Goal: Task Accomplishment & Management: Manage account settings

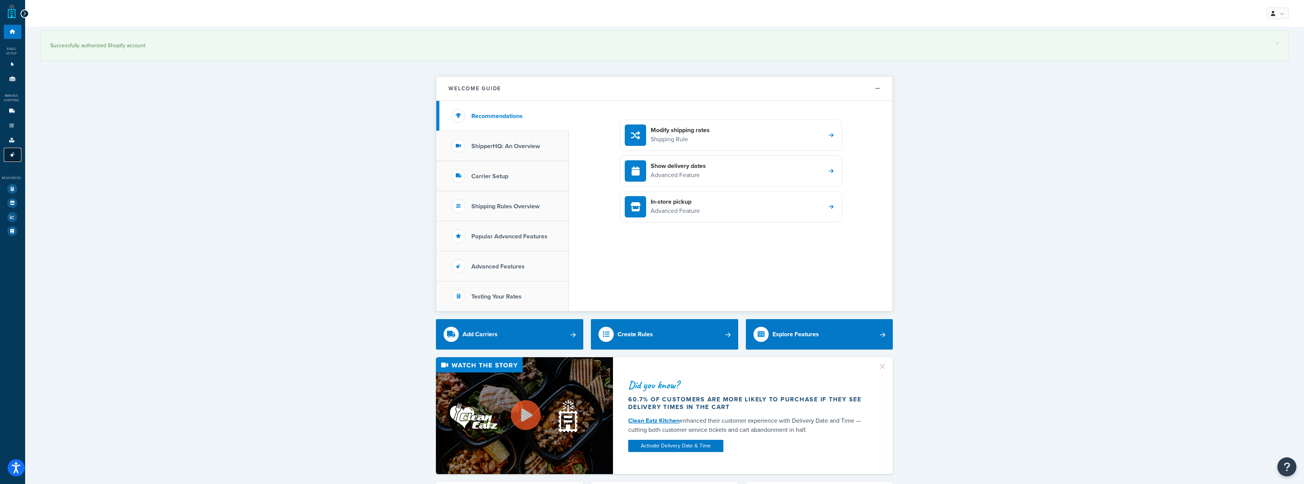
click at [8, 158] on link "Advanced Features 3" at bounding box center [13, 155] width 18 height 14
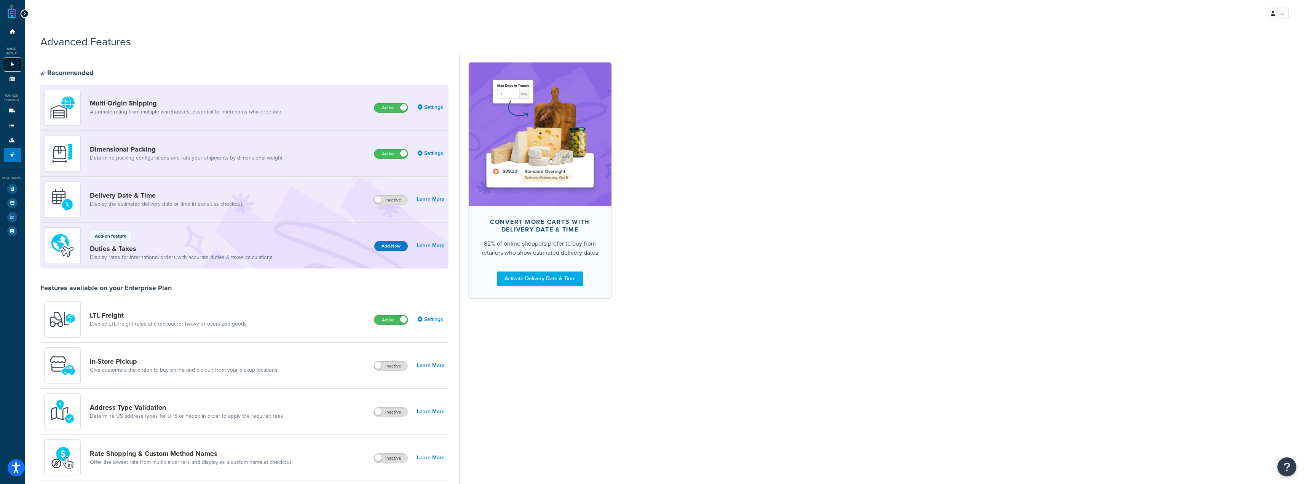
click at [13, 69] on link "Websites 1" at bounding box center [13, 64] width 18 height 14
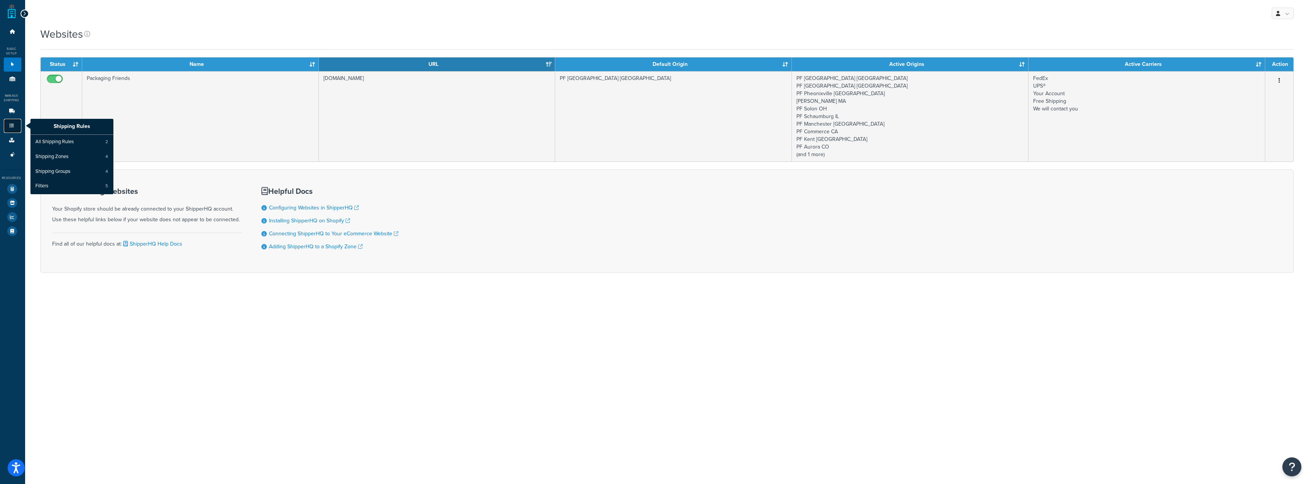
click at [14, 128] on icon at bounding box center [12, 125] width 8 height 5
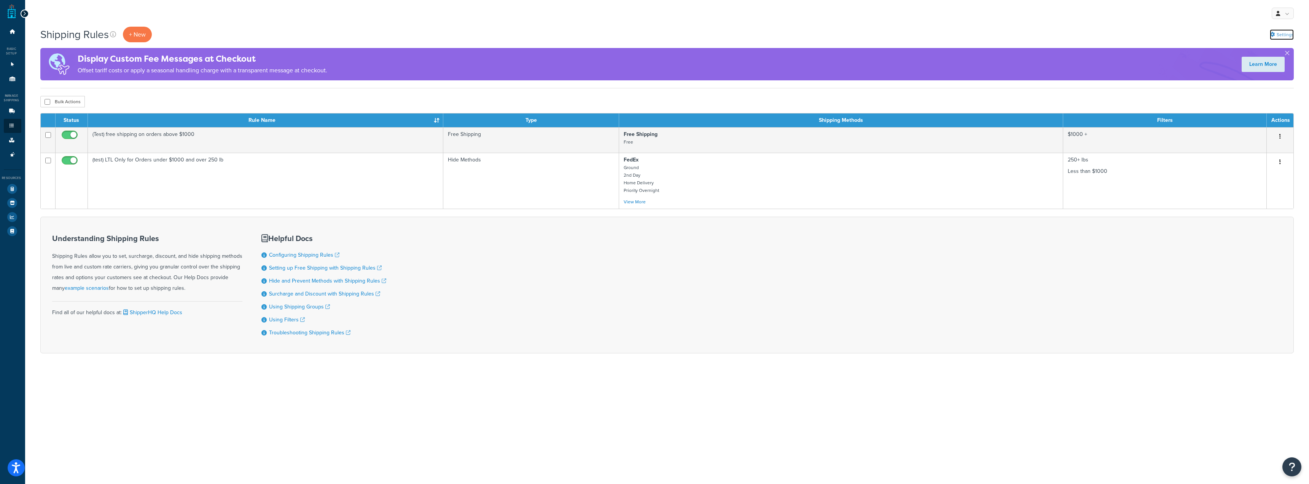
click at [1290, 34] on link "Settings" at bounding box center [1282, 34] width 24 height 11
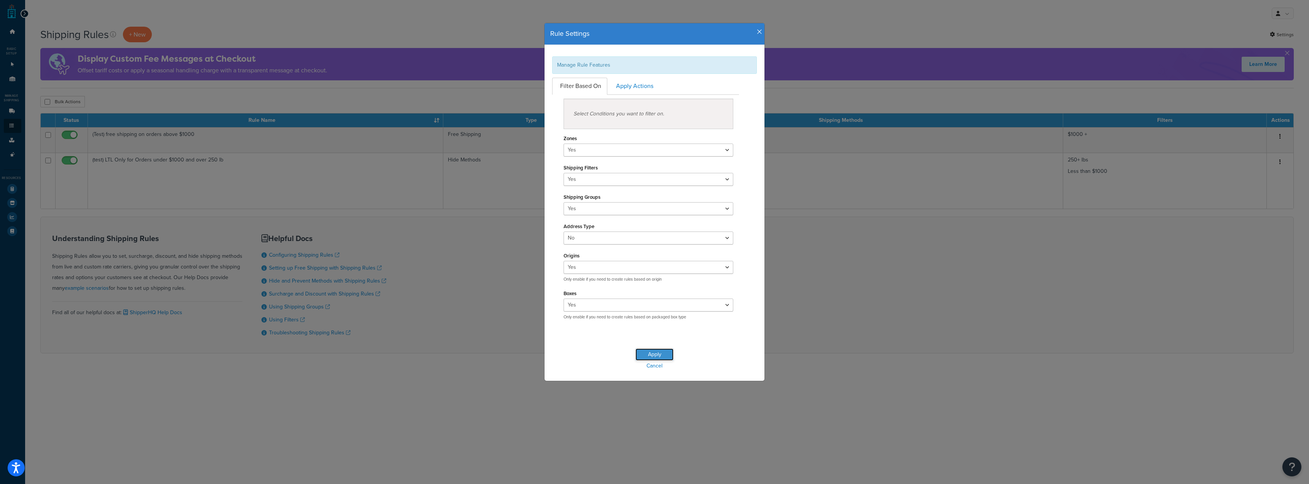
click at [653, 353] on button "Apply" at bounding box center [655, 354] width 38 height 12
click at [657, 364] on link "Cancel" at bounding box center [655, 365] width 220 height 11
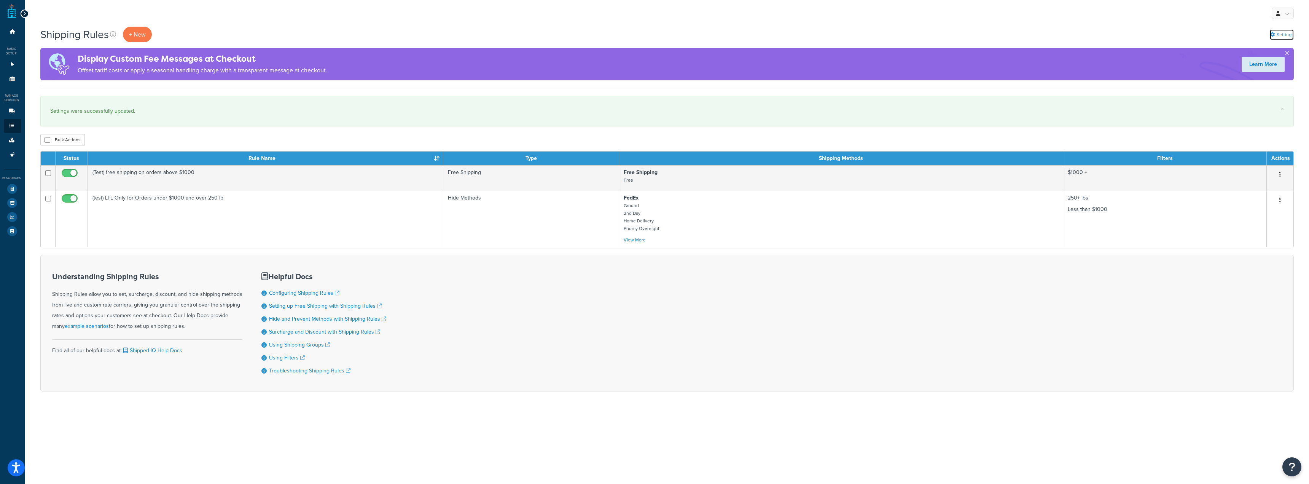
click at [1278, 30] on link "Settings" at bounding box center [1282, 34] width 24 height 11
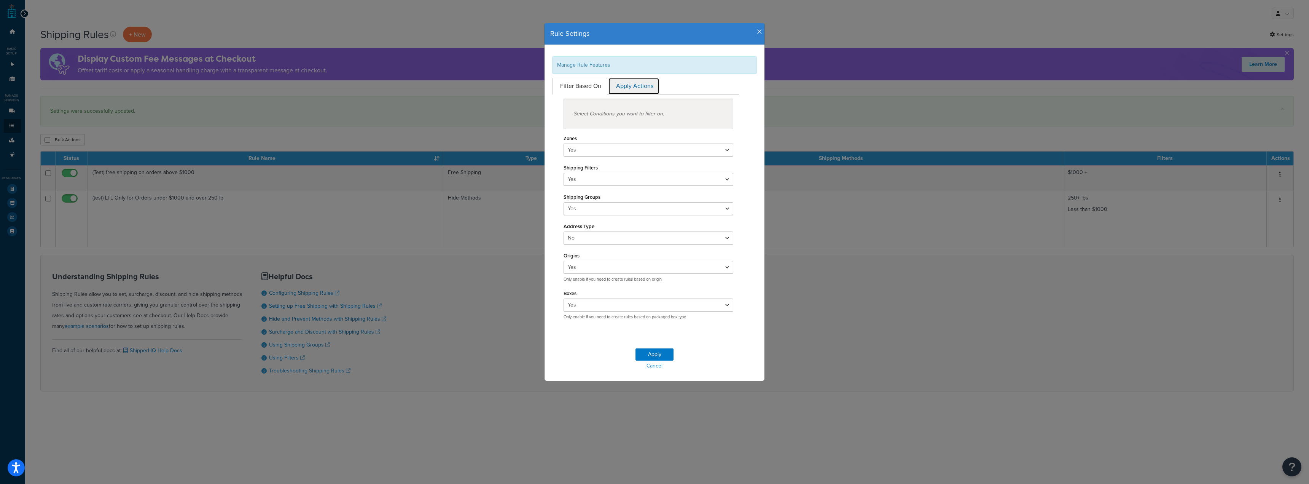
click at [636, 86] on link "Apply Actions" at bounding box center [633, 86] width 51 height 17
click at [757, 35] on icon "button" at bounding box center [759, 32] width 5 height 7
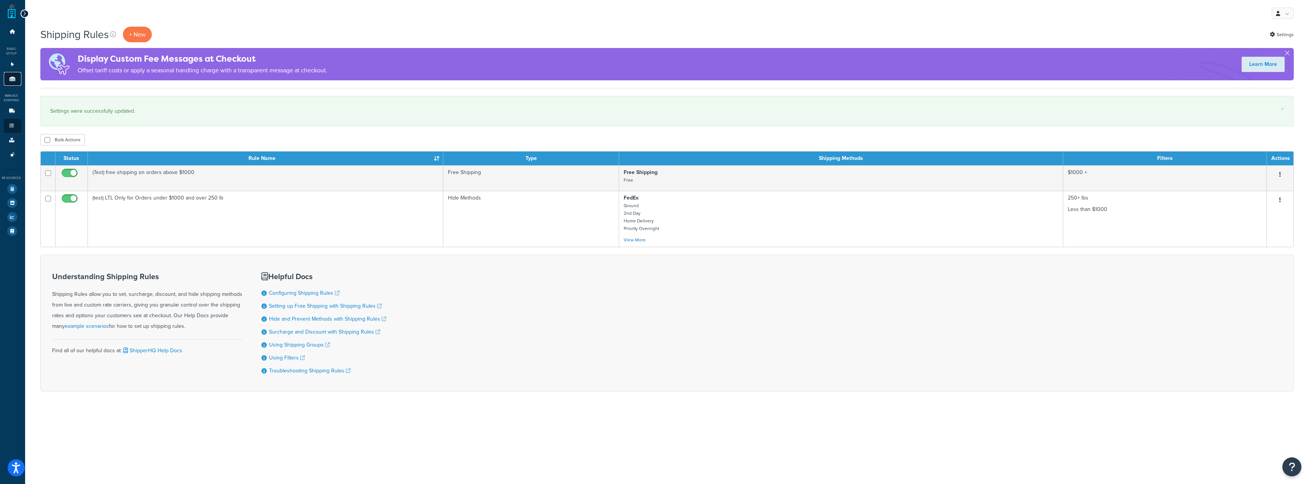
click at [12, 80] on icon at bounding box center [13, 79] width 8 height 5
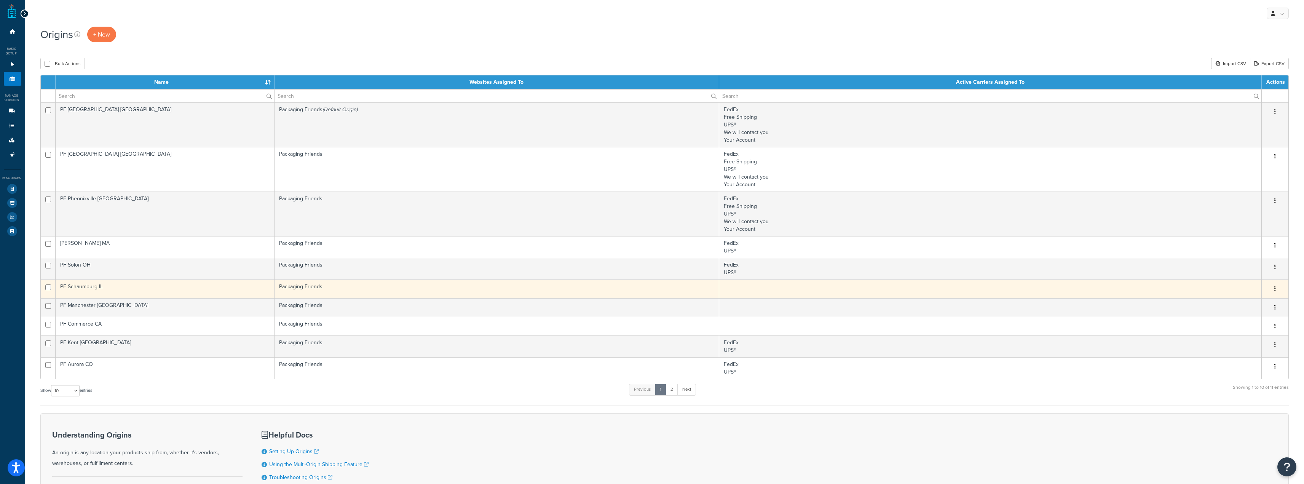
click at [582, 291] on td "Packaging Friends" at bounding box center [496, 288] width 445 height 19
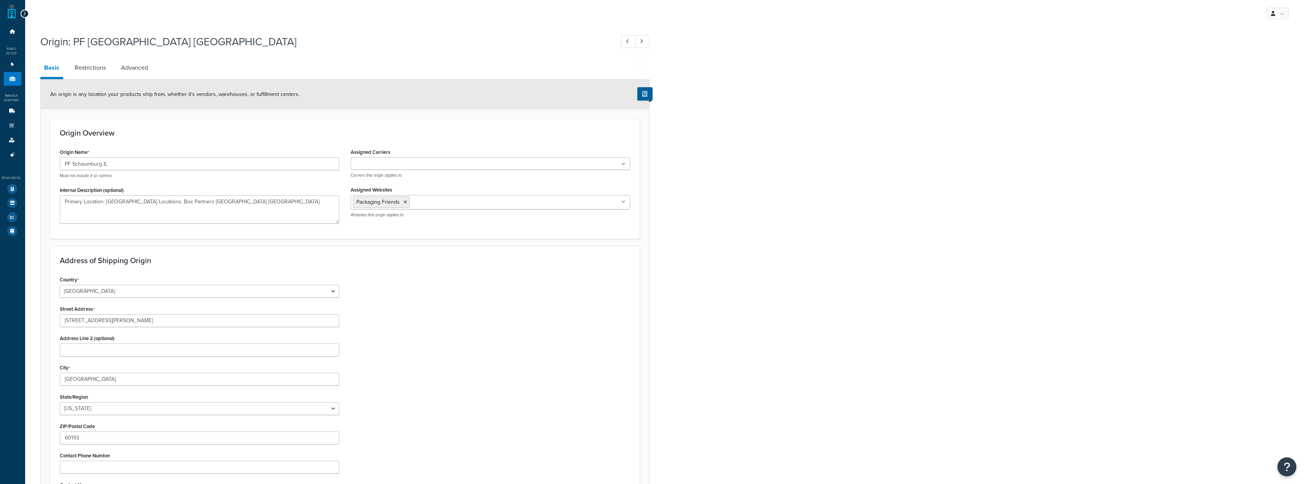
select select "13"
click at [489, 166] on ul at bounding box center [490, 163] width 279 height 13
click at [479, 163] on ul "FedEx" at bounding box center [490, 164] width 279 height 14
click at [462, 20] on div "My Profile Billing Global Settings Contact Us Logout" at bounding box center [664, 13] width 1279 height 27
click at [10, 80] on icon at bounding box center [13, 79] width 8 height 5
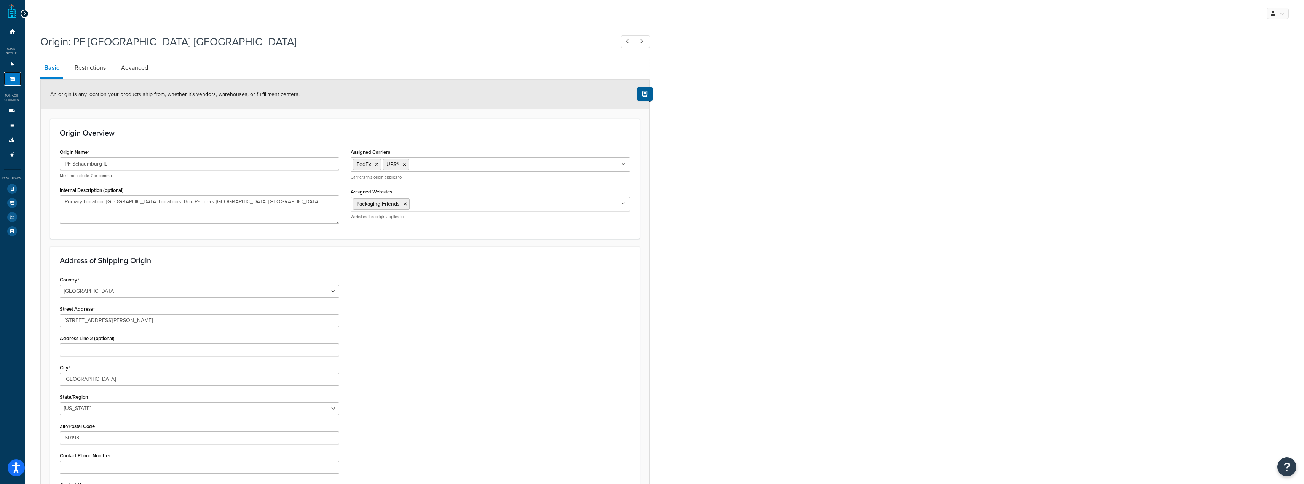
scroll to position [121, 0]
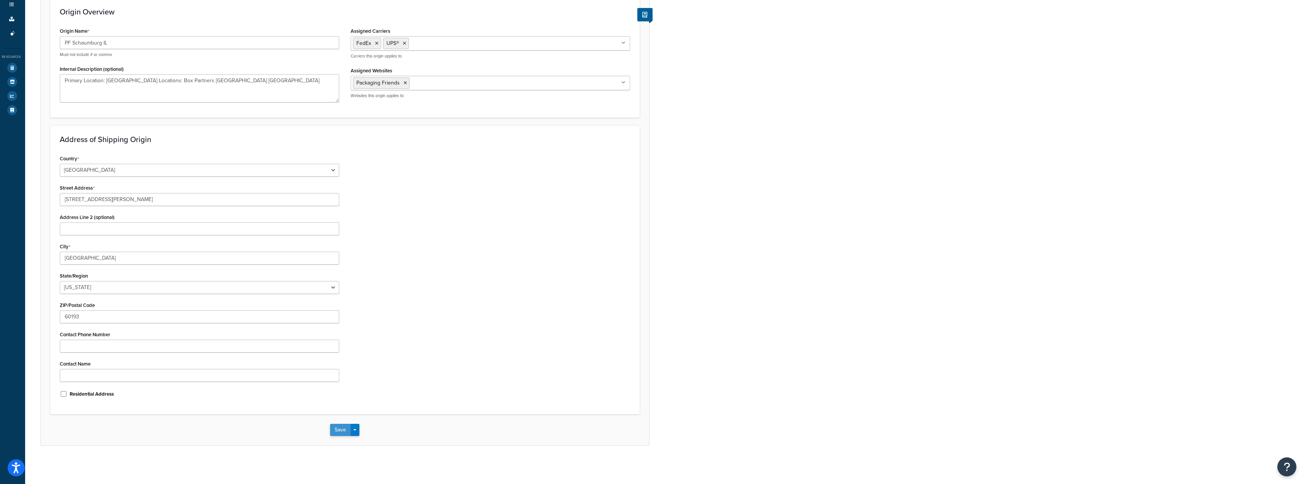
click at [343, 433] on button "Save" at bounding box center [340, 430] width 21 height 12
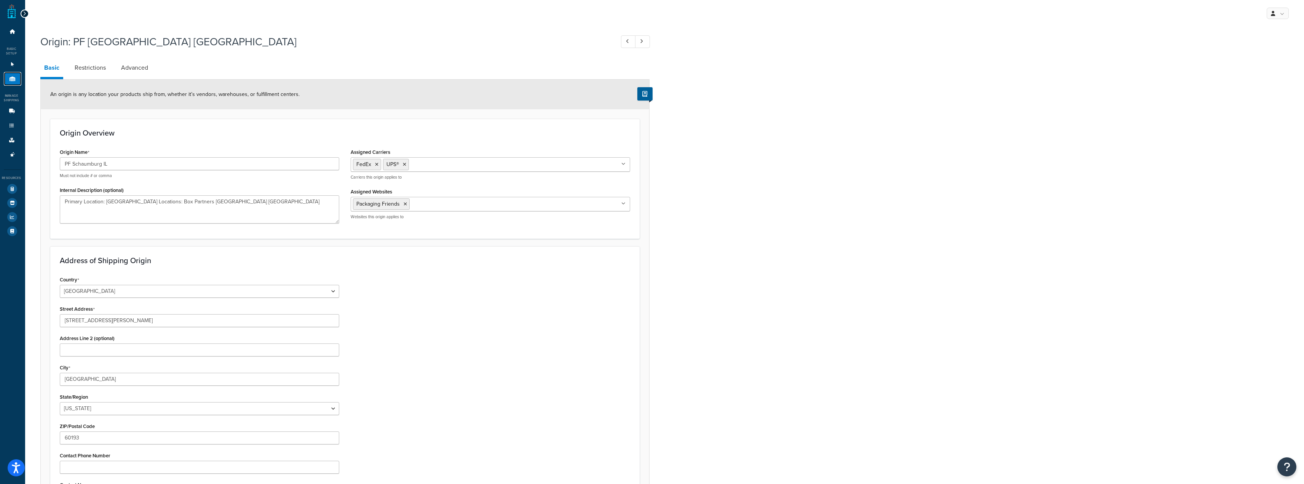
click at [14, 81] on link "Origins 11" at bounding box center [13, 79] width 18 height 14
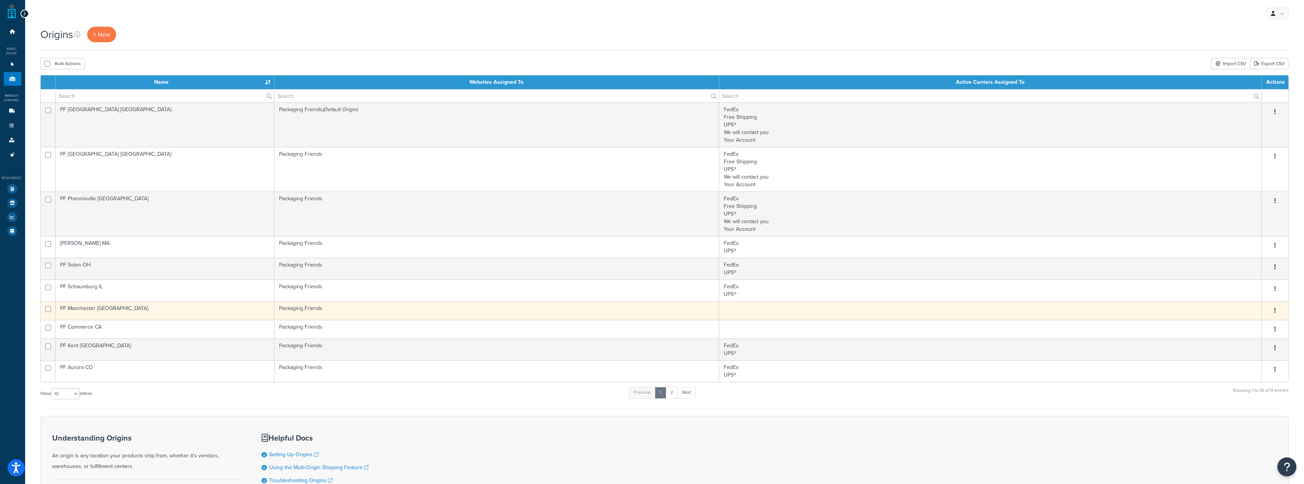
click at [758, 314] on td at bounding box center [990, 310] width 542 height 19
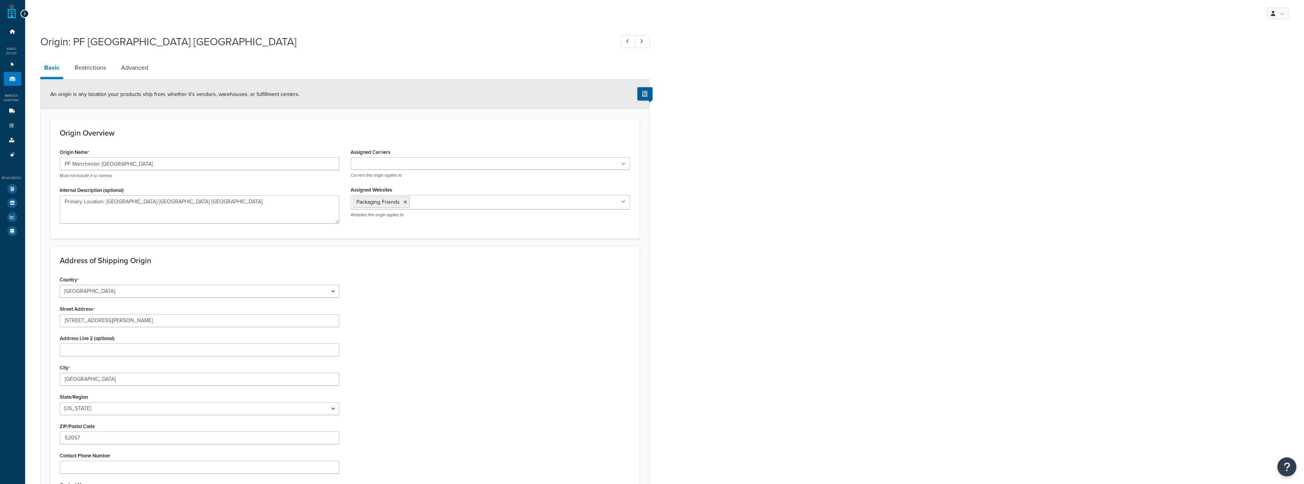
select select "15"
click at [411, 163] on input "Assigned Carriers" at bounding box center [386, 164] width 67 height 8
click at [400, 159] on ul "FedEx" at bounding box center [490, 164] width 279 height 14
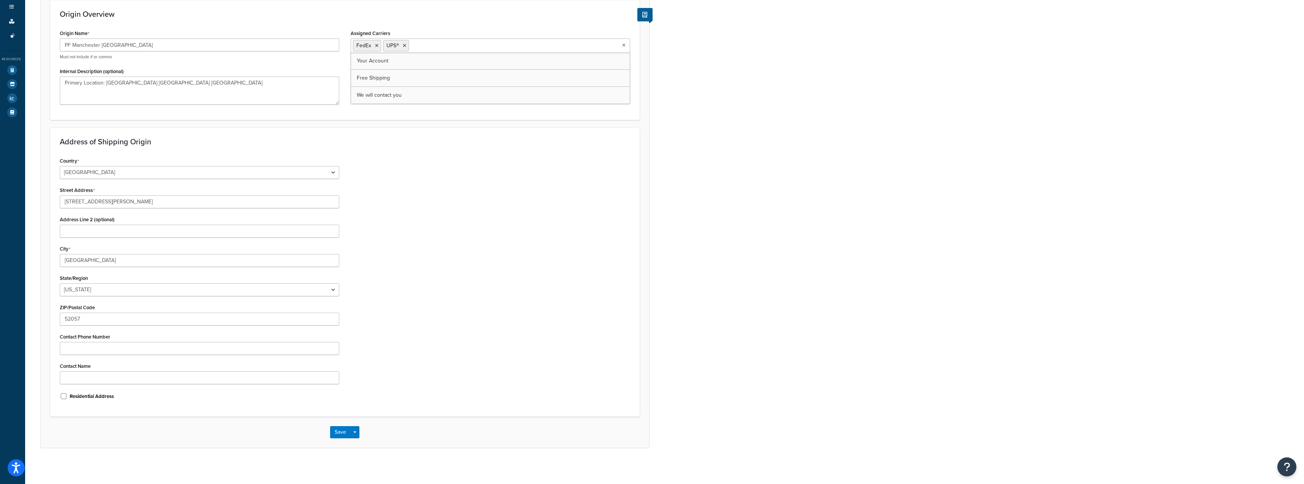
scroll to position [121, 0]
drag, startPoint x: 372, startPoint y: 416, endPoint x: 370, endPoint y: 421, distance: 6.0
click at [372, 414] on div "Save Save Dropdown Save and Edit Save and Duplicate Save and Create New" at bounding box center [345, 429] width 608 height 31
click at [346, 430] on button "Save" at bounding box center [340, 430] width 21 height 12
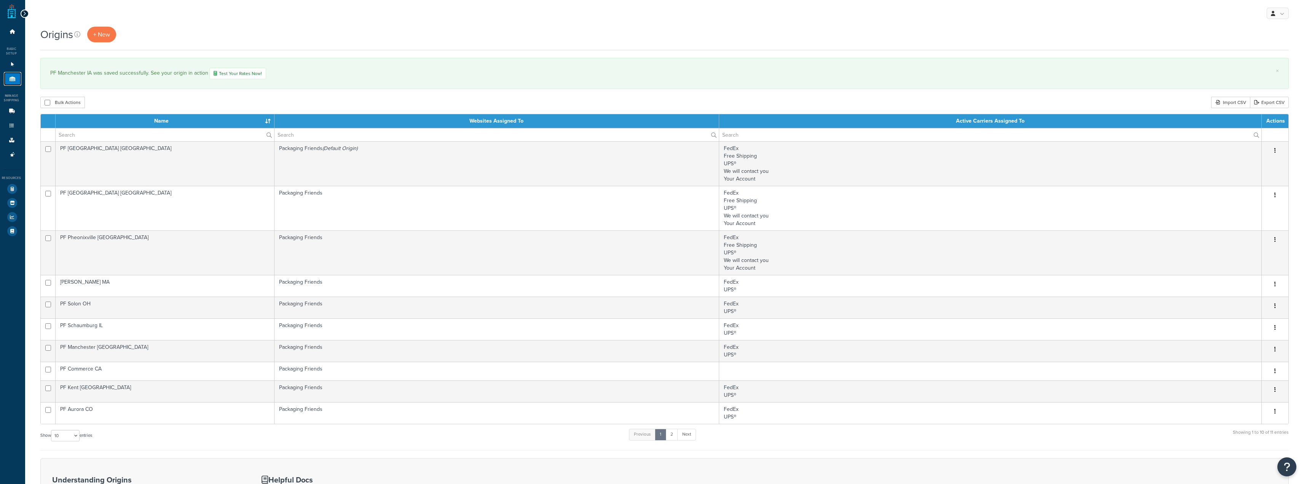
click at [17, 79] on link "Origins 11" at bounding box center [13, 79] width 18 height 14
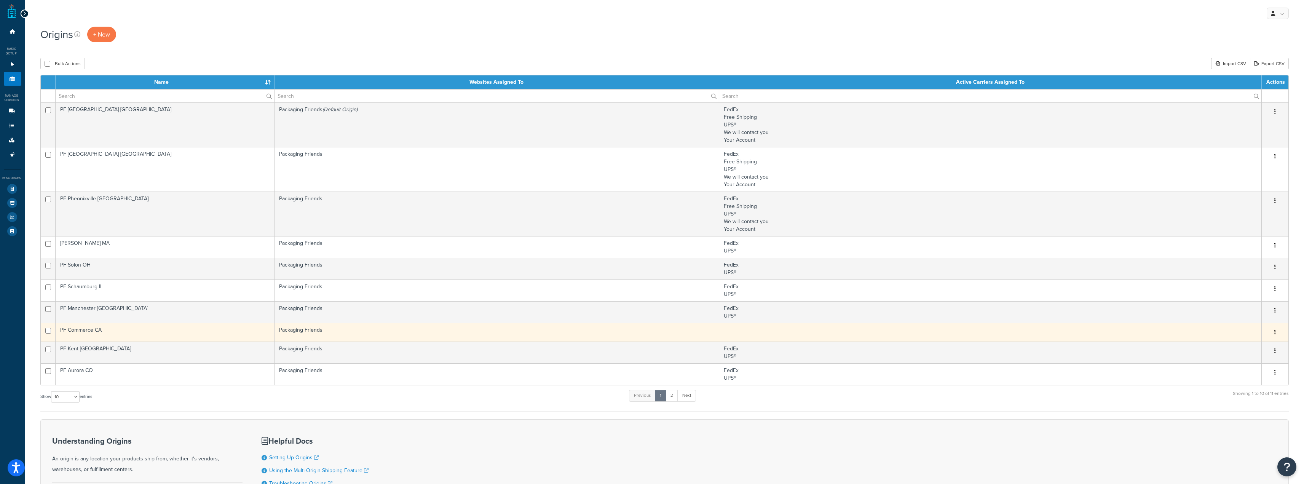
click at [829, 337] on td at bounding box center [990, 332] width 542 height 19
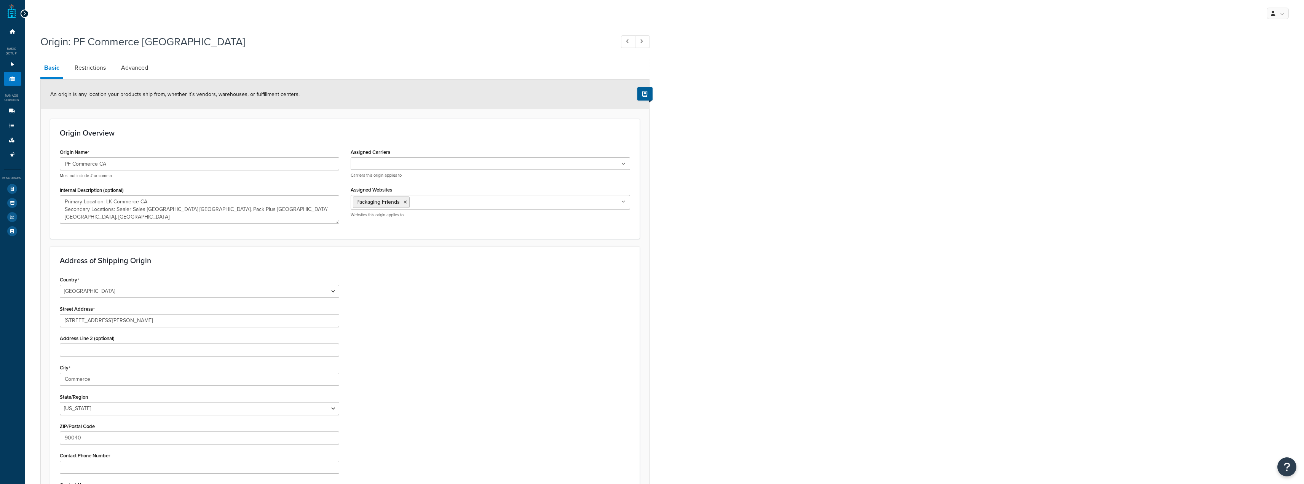
select select "5"
click at [488, 168] on ul at bounding box center [490, 163] width 279 height 13
click at [445, 369] on div "Country United States United Kingdom Afghanistan Åland Islands Albania Algeria …" at bounding box center [345, 400] width 582 height 252
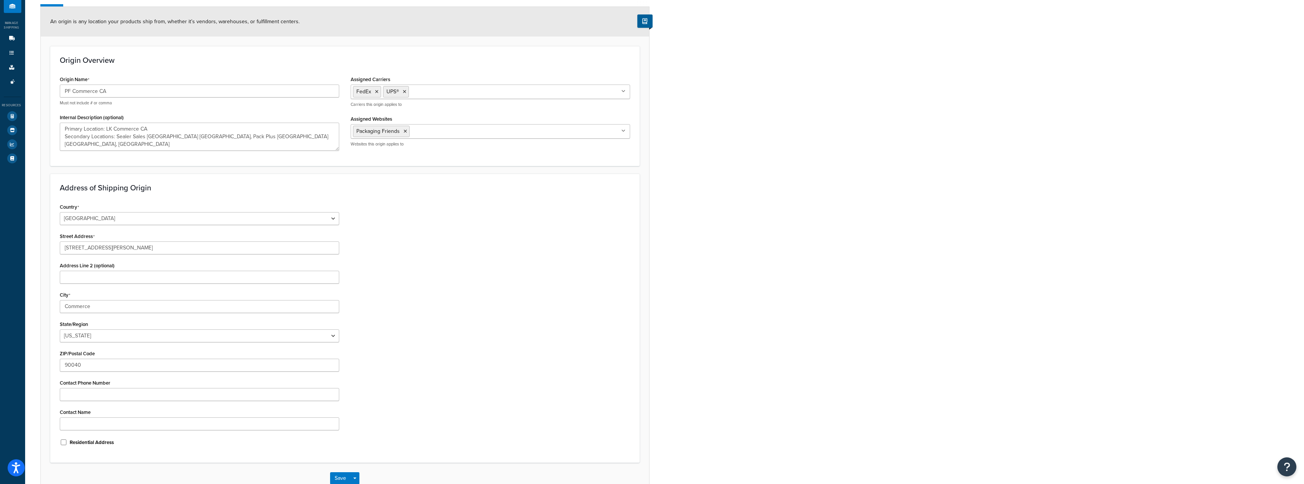
scroll to position [121, 0]
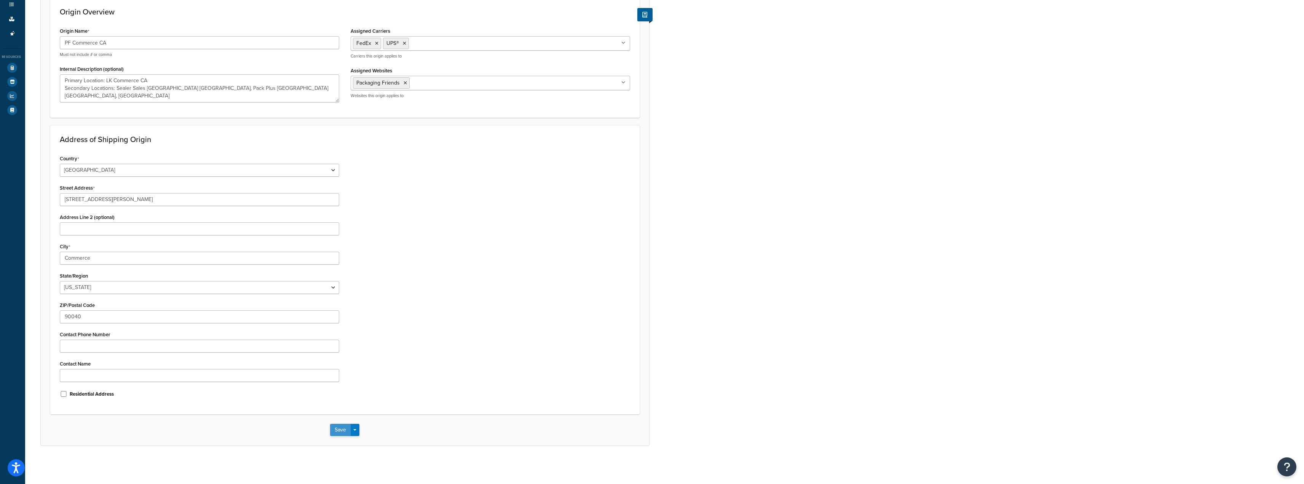
click at [345, 425] on button "Save" at bounding box center [340, 430] width 21 height 12
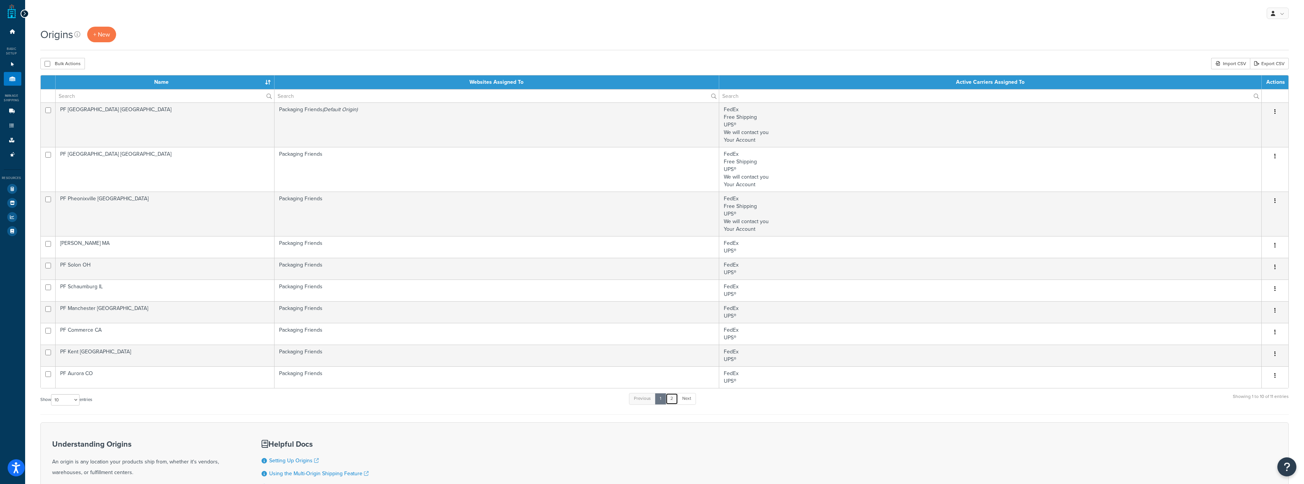
click at [678, 402] on link "2" at bounding box center [671, 398] width 13 height 11
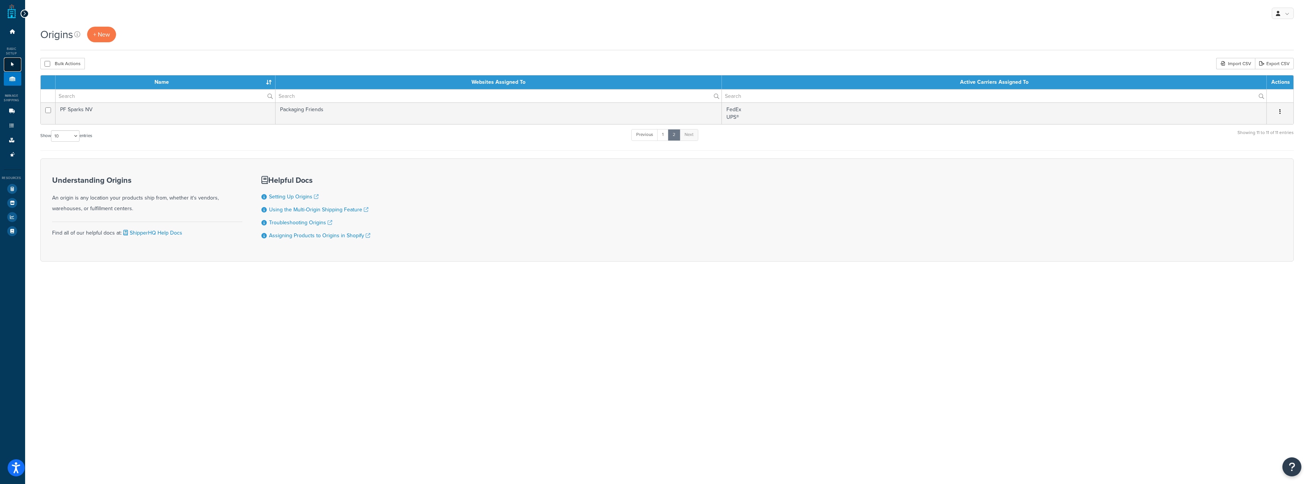
click at [11, 61] on link "Websites 1" at bounding box center [13, 64] width 18 height 14
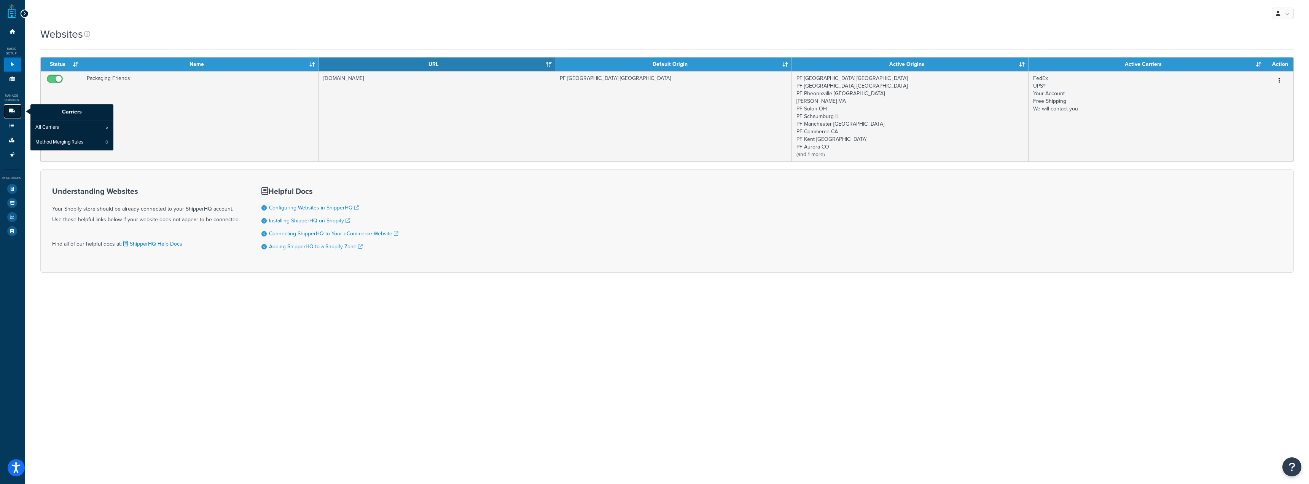
click at [10, 116] on link "Carriers" at bounding box center [13, 111] width 18 height 14
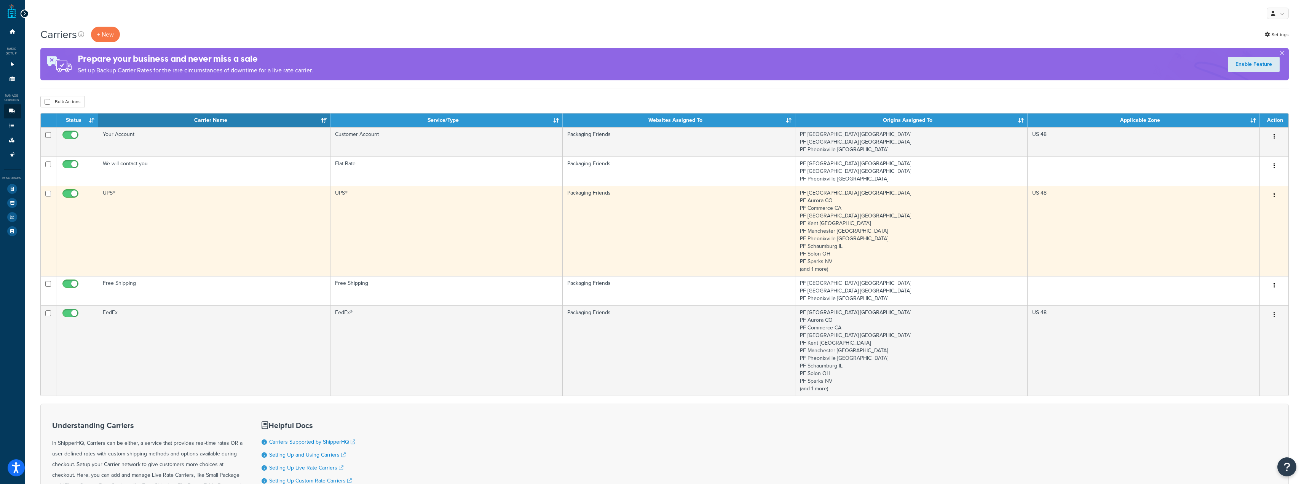
click at [1273, 200] on button "button" at bounding box center [1274, 195] width 11 height 12
click at [1259, 210] on link "Edit" at bounding box center [1242, 211] width 60 height 16
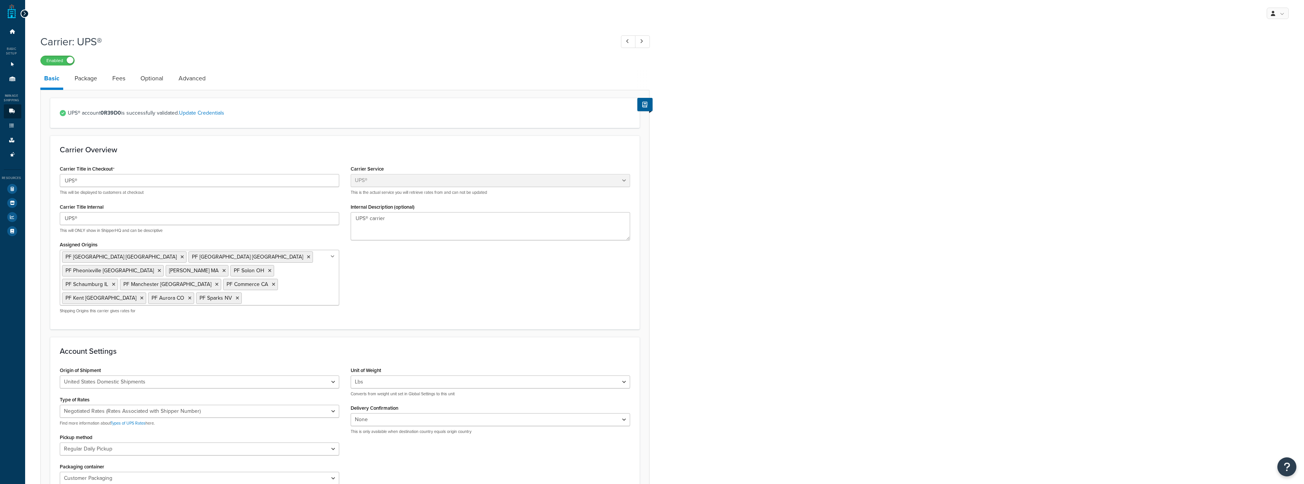
select select "ups"
click at [203, 74] on link "Advanced" at bounding box center [192, 78] width 35 height 18
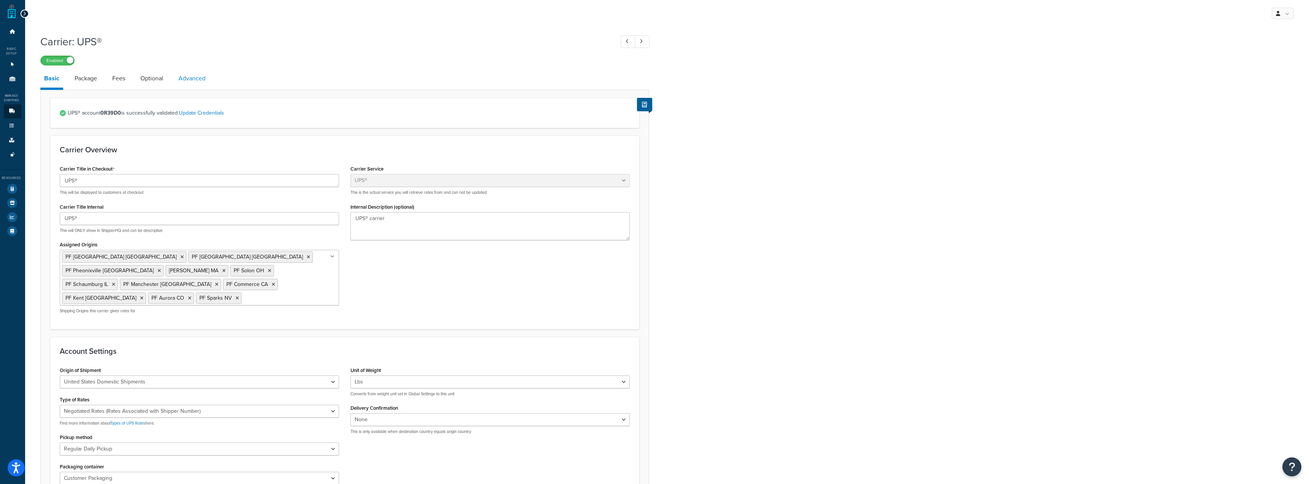
select select "false"
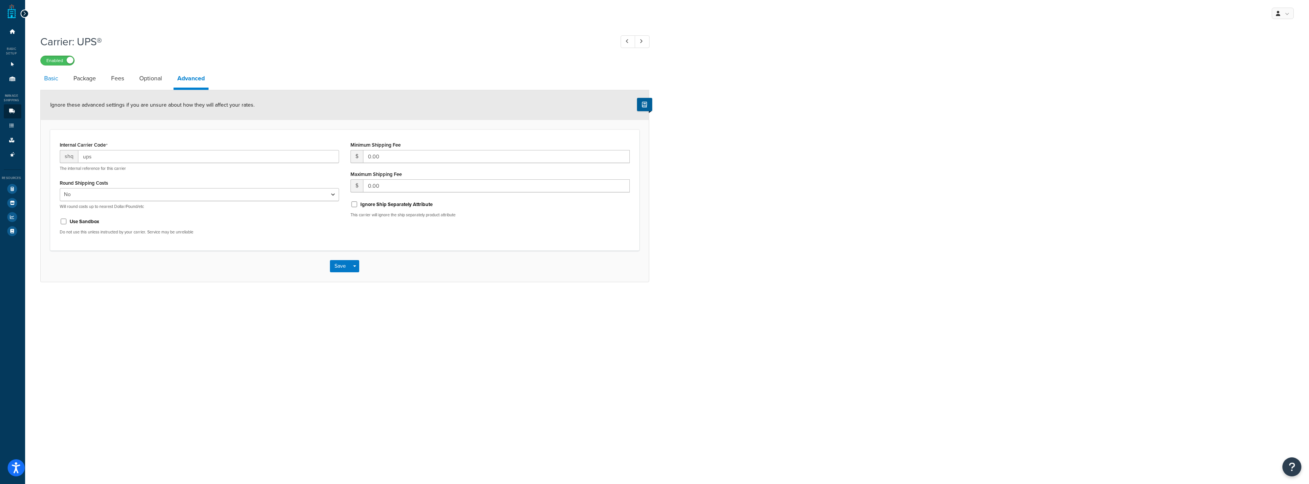
click at [53, 79] on link "Basic" at bounding box center [51, 78] width 22 height 18
select select "ups"
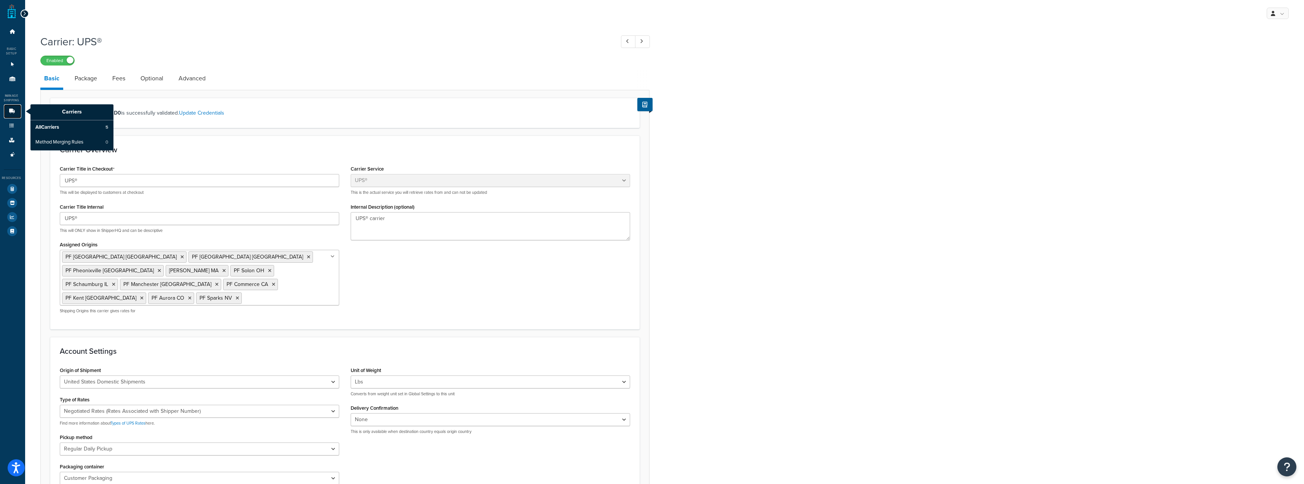
click at [11, 111] on icon at bounding box center [12, 111] width 8 height 5
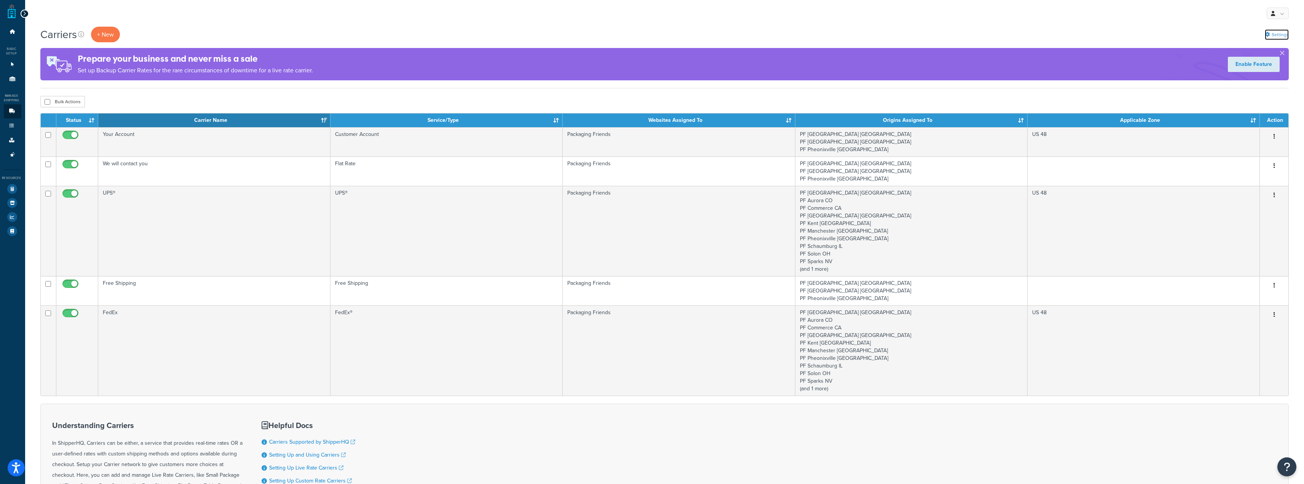
click at [1271, 33] on link "Settings" at bounding box center [1277, 34] width 24 height 11
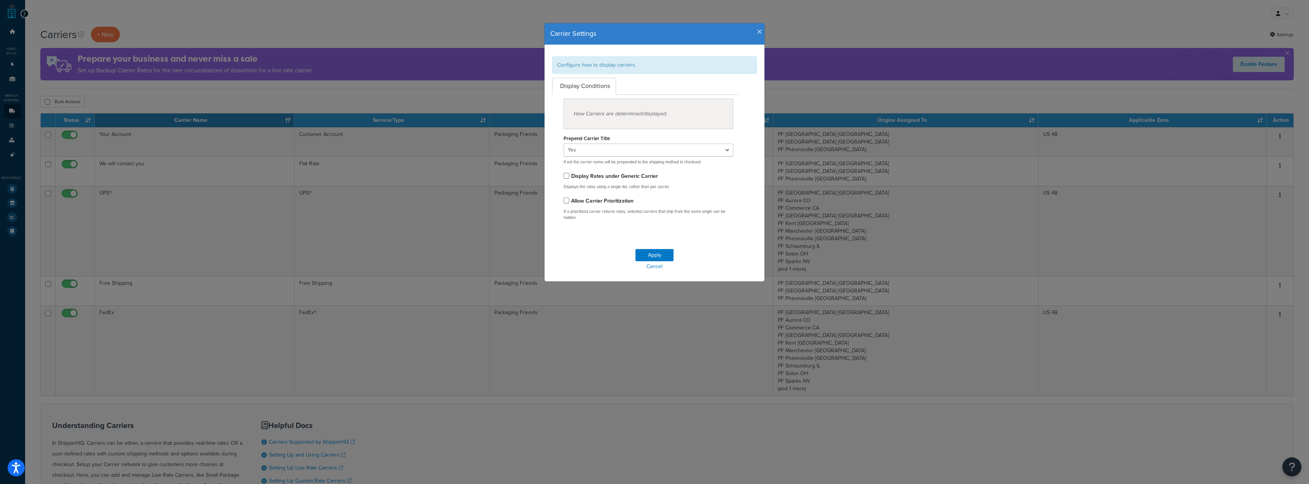
click at [649, 178] on label "Display Rates under Generic Carrier" at bounding box center [614, 176] width 87 height 8
click at [569, 178] on input "Display Rates under Generic Carrier" at bounding box center [567, 176] width 6 height 6
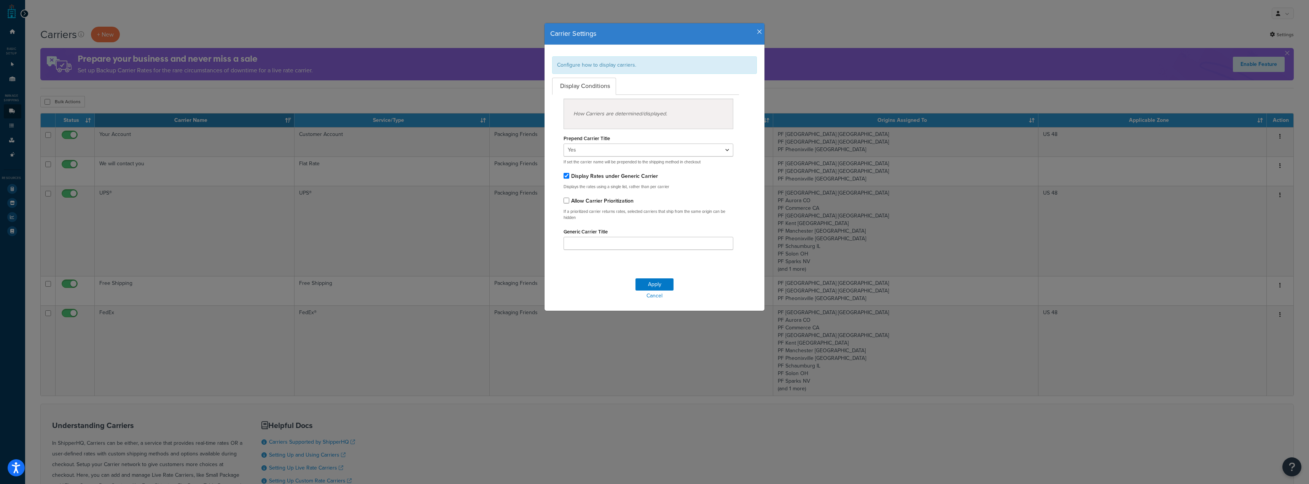
click at [649, 178] on label "Display Rates under Generic Carrier" at bounding box center [614, 176] width 87 height 8
click at [569, 178] on input "Display Rates under Generic Carrier" at bounding box center [567, 176] width 6 height 6
checkbox input "false"
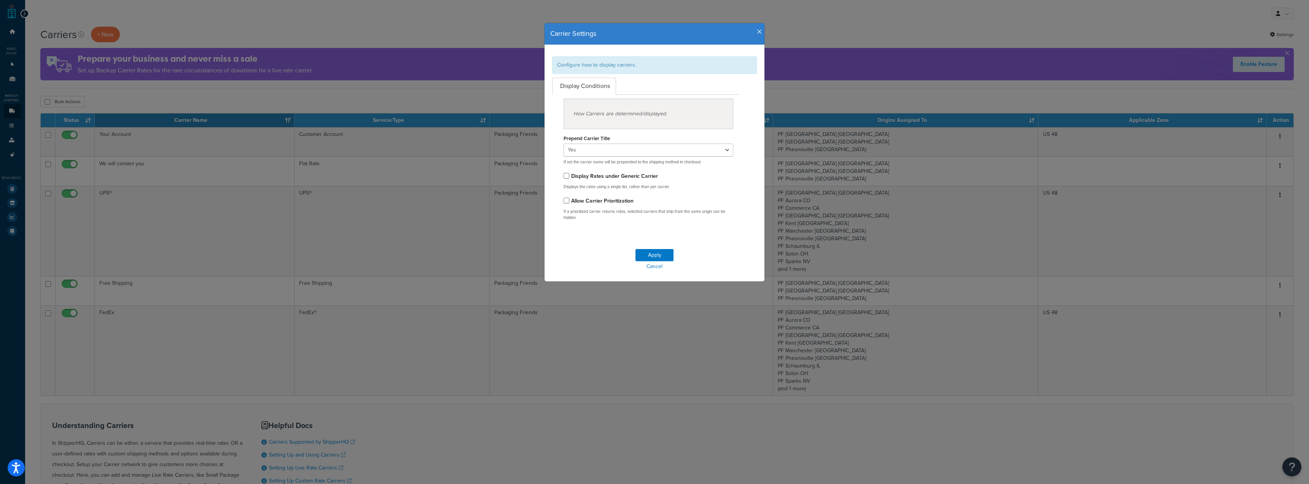
click at [587, 202] on label "Allow Carrier Prioritization" at bounding box center [602, 201] width 62 height 8
click at [569, 202] on input "Allow Carrier Prioritization" at bounding box center [567, 201] width 6 height 6
click at [587, 202] on label "Allow Carrier Prioritization" at bounding box center [602, 201] width 62 height 8
click at [569, 202] on input "Allow Carrier Prioritization" at bounding box center [567, 201] width 6 height 6
checkbox input "false"
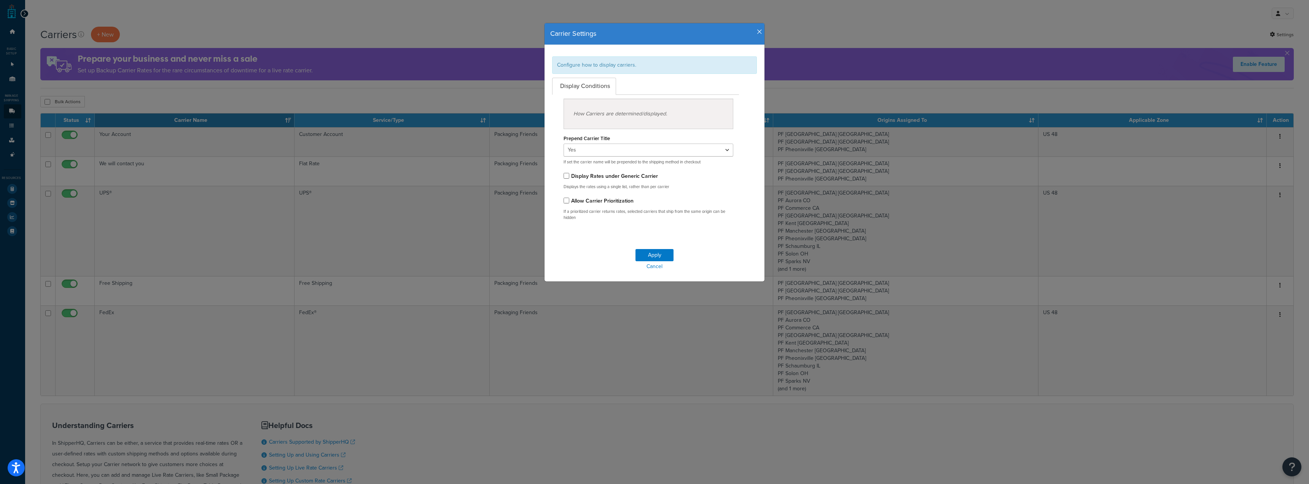
click at [752, 33] on h4 "Carrier Settings" at bounding box center [654, 34] width 209 height 10
click at [754, 32] on h4 "Carrier Settings" at bounding box center [654, 34] width 209 height 10
click at [757, 32] on icon "button" at bounding box center [759, 32] width 5 height 7
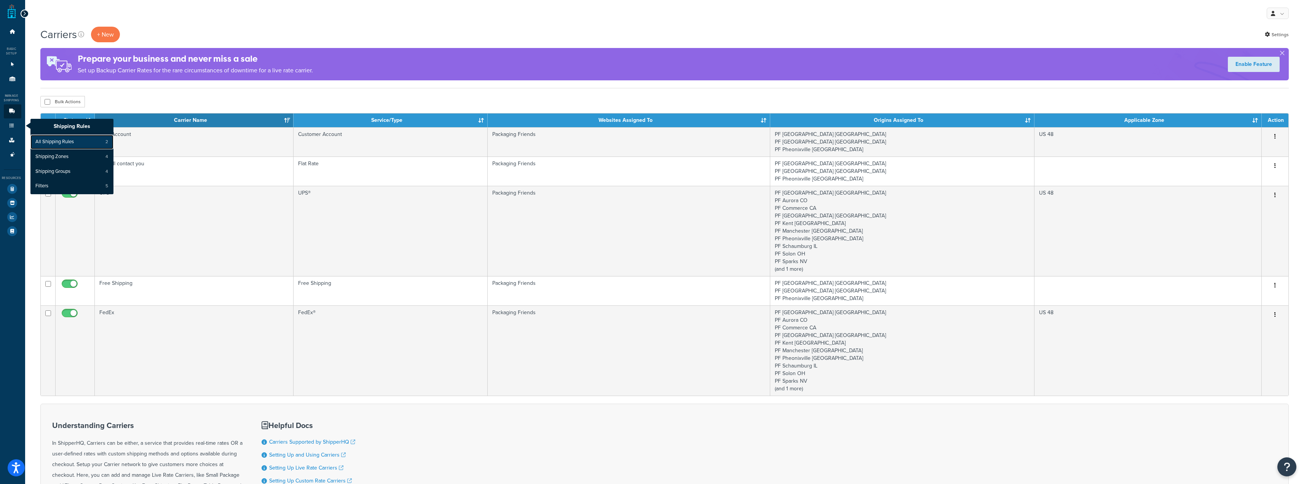
click at [50, 139] on span "All Shipping Rules" at bounding box center [54, 142] width 38 height 7
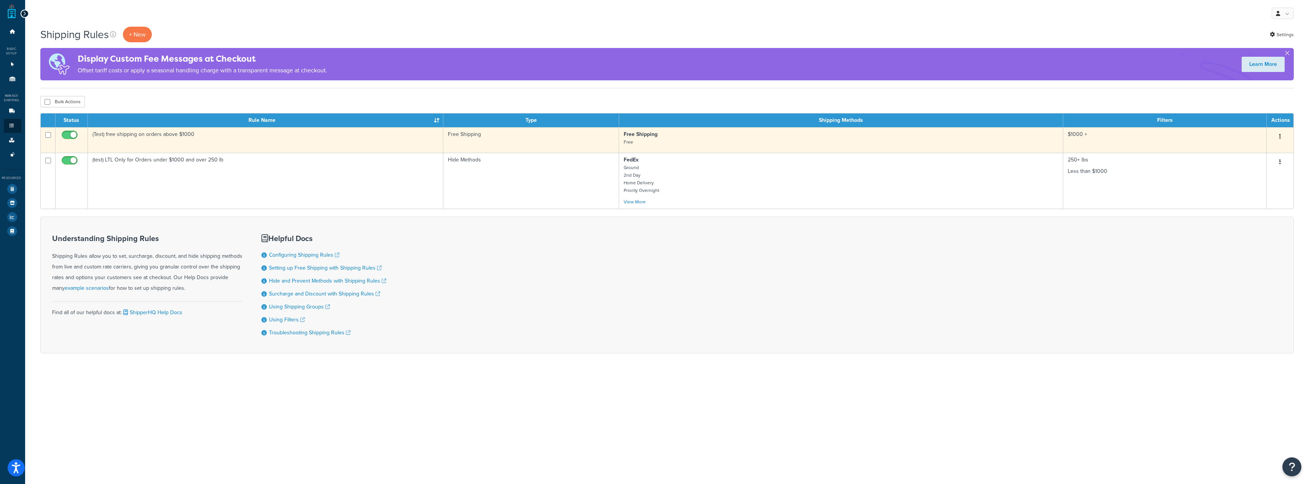
click at [1279, 134] on button "button" at bounding box center [1280, 137] width 11 height 12
click at [1271, 147] on link "Edit" at bounding box center [1255, 151] width 60 height 16
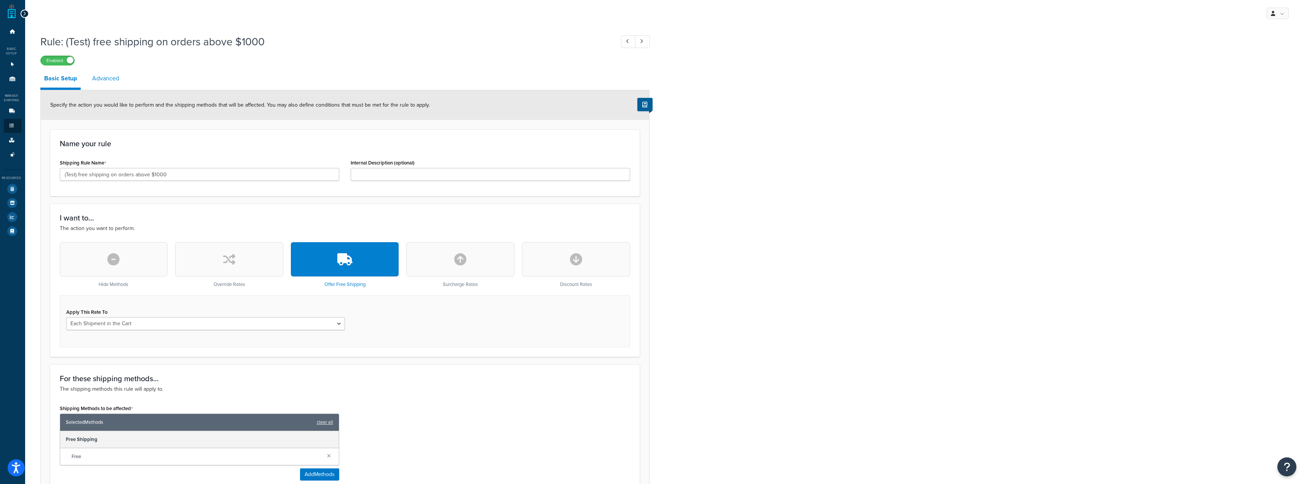
click at [107, 76] on link "Advanced" at bounding box center [105, 78] width 35 height 18
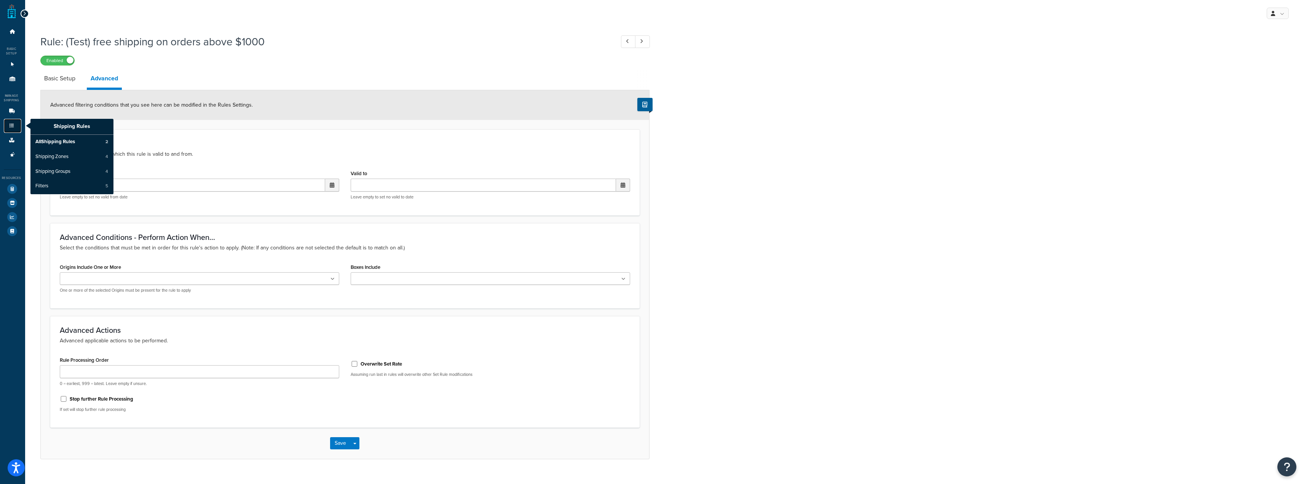
click at [16, 123] on link "Shipping Rules" at bounding box center [13, 126] width 18 height 14
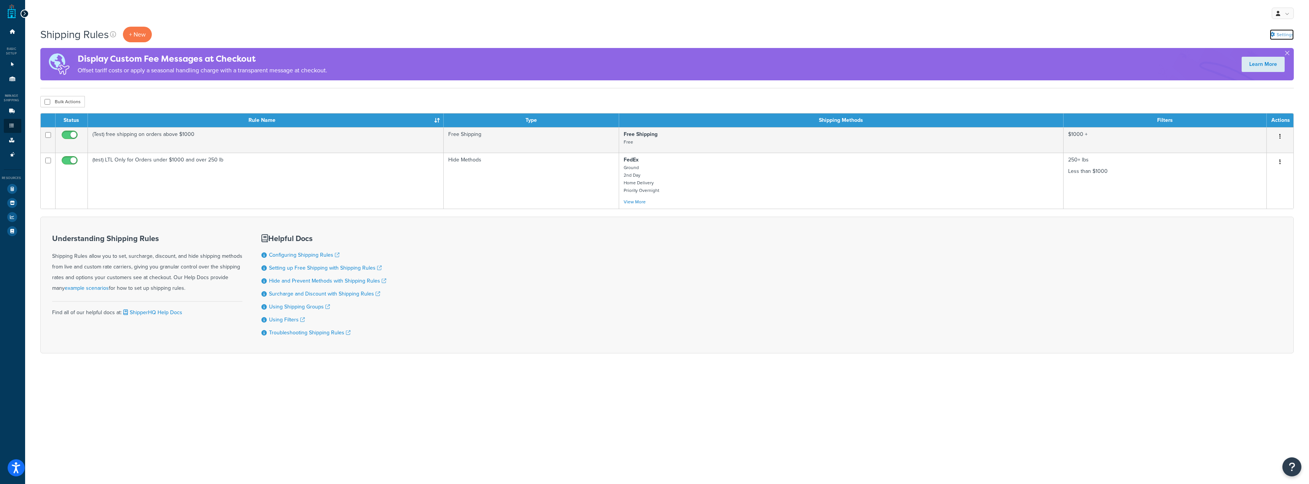
click at [1277, 36] on link "Settings" at bounding box center [1282, 34] width 24 height 11
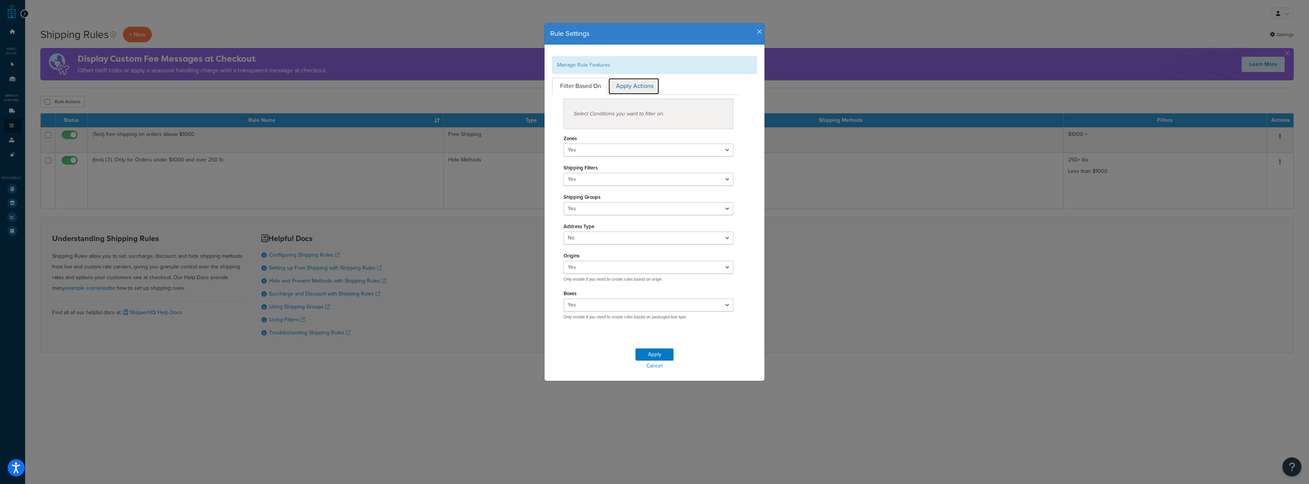
click at [616, 87] on link "Apply Actions" at bounding box center [633, 86] width 51 height 17
click at [572, 86] on link "Filter Based On" at bounding box center [579, 86] width 55 height 17
